Goal: Book appointment/travel/reservation

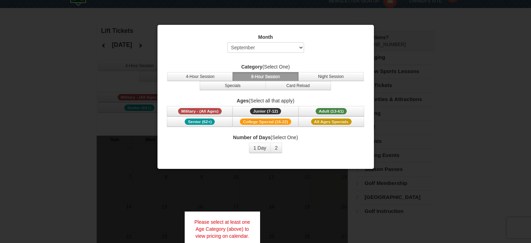
scroll to position [17, 0]
click at [275, 45] on select "Select September October November December January February March April May Jun…" at bounding box center [265, 47] width 77 height 10
click at [227, 42] on select "Select September October November December January February March April May Jun…" at bounding box center [265, 47] width 77 height 10
click at [331, 110] on span "Adult (13-61)" at bounding box center [331, 111] width 31 height 6
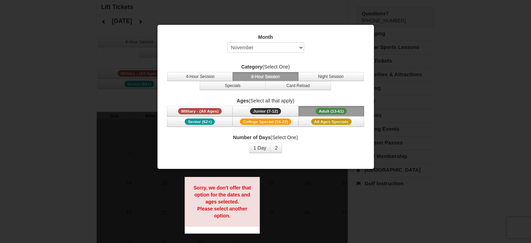
scroll to position [41, 0]
click at [256, 47] on select "Select September October November December January February March April May Jun…" at bounding box center [265, 47] width 77 height 10
select select "12"
click at [227, 42] on select "Select September October November December January February March April May Jun…" at bounding box center [265, 47] width 77 height 10
click at [329, 106] on button "Adult (13-61) (13 - 61)" at bounding box center [332, 111] width 66 height 10
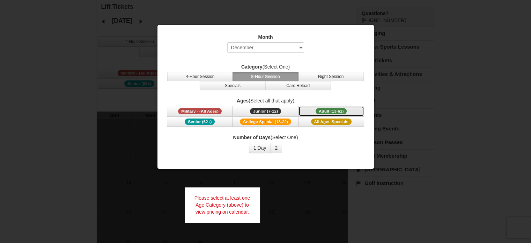
click at [336, 109] on span "Adult (13-61)" at bounding box center [331, 111] width 31 height 6
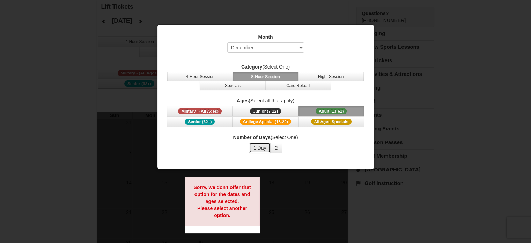
click at [265, 145] on button "1 Day" at bounding box center [260, 147] width 22 height 10
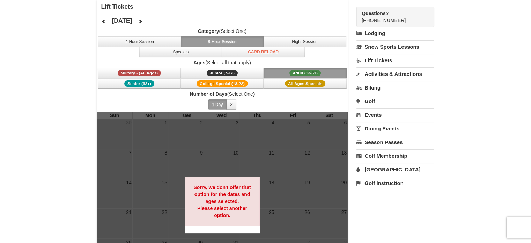
scroll to position [0, 0]
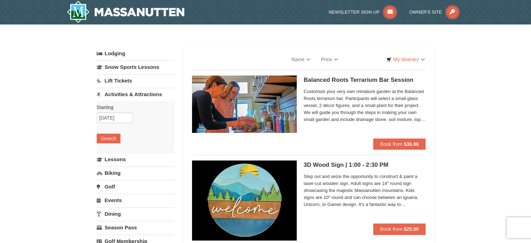
select select "9"
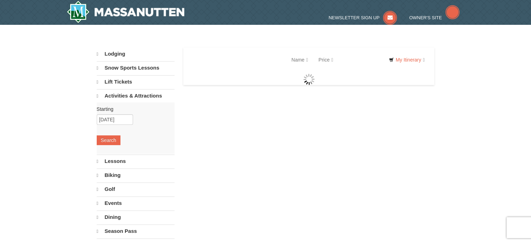
select select "9"
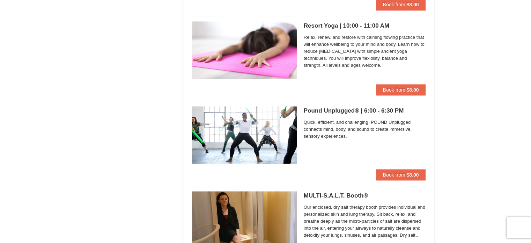
scroll to position [556, 0]
